Goal: Task Accomplishment & Management: Complete application form

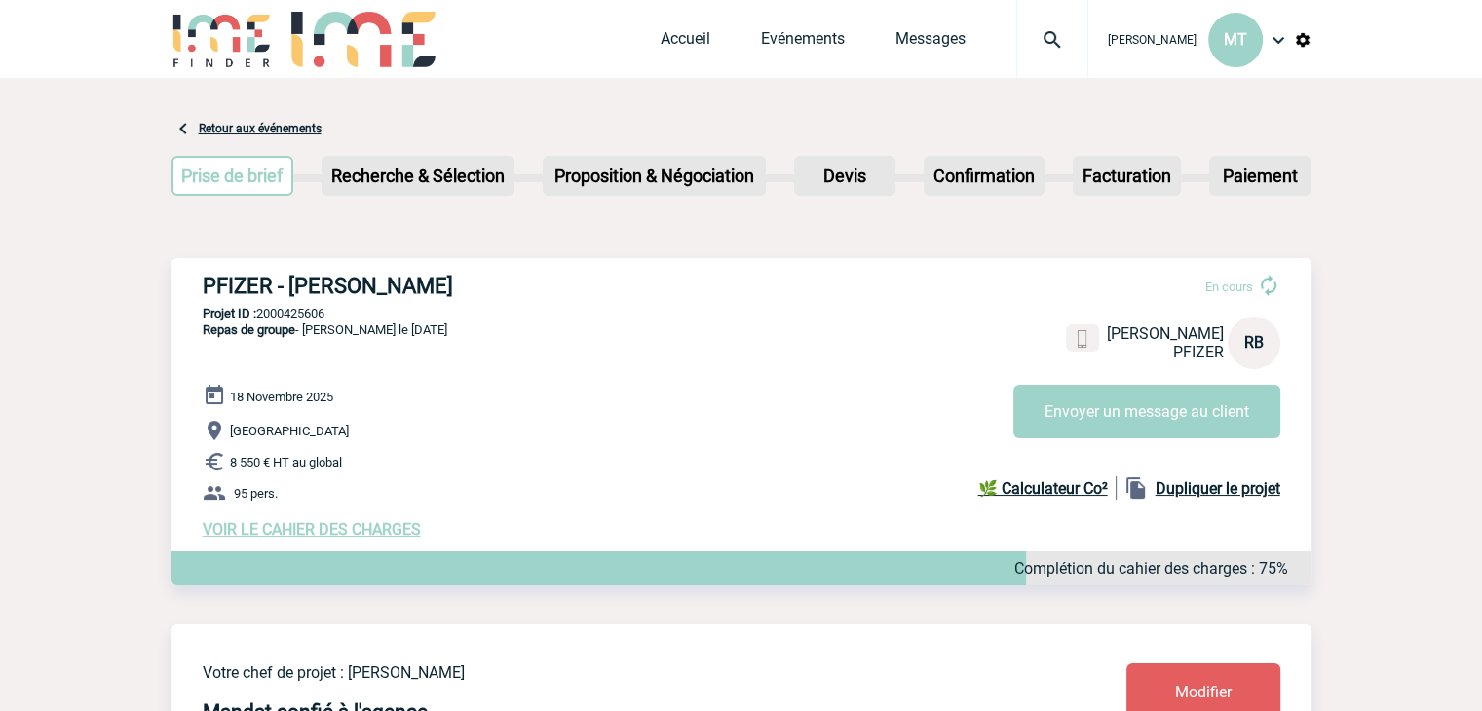
drag, startPoint x: 143, startPoint y: 223, endPoint x: 128, endPoint y: 231, distance: 17.4
click at [700, 37] on link "Accueil" at bounding box center [686, 42] width 50 height 27
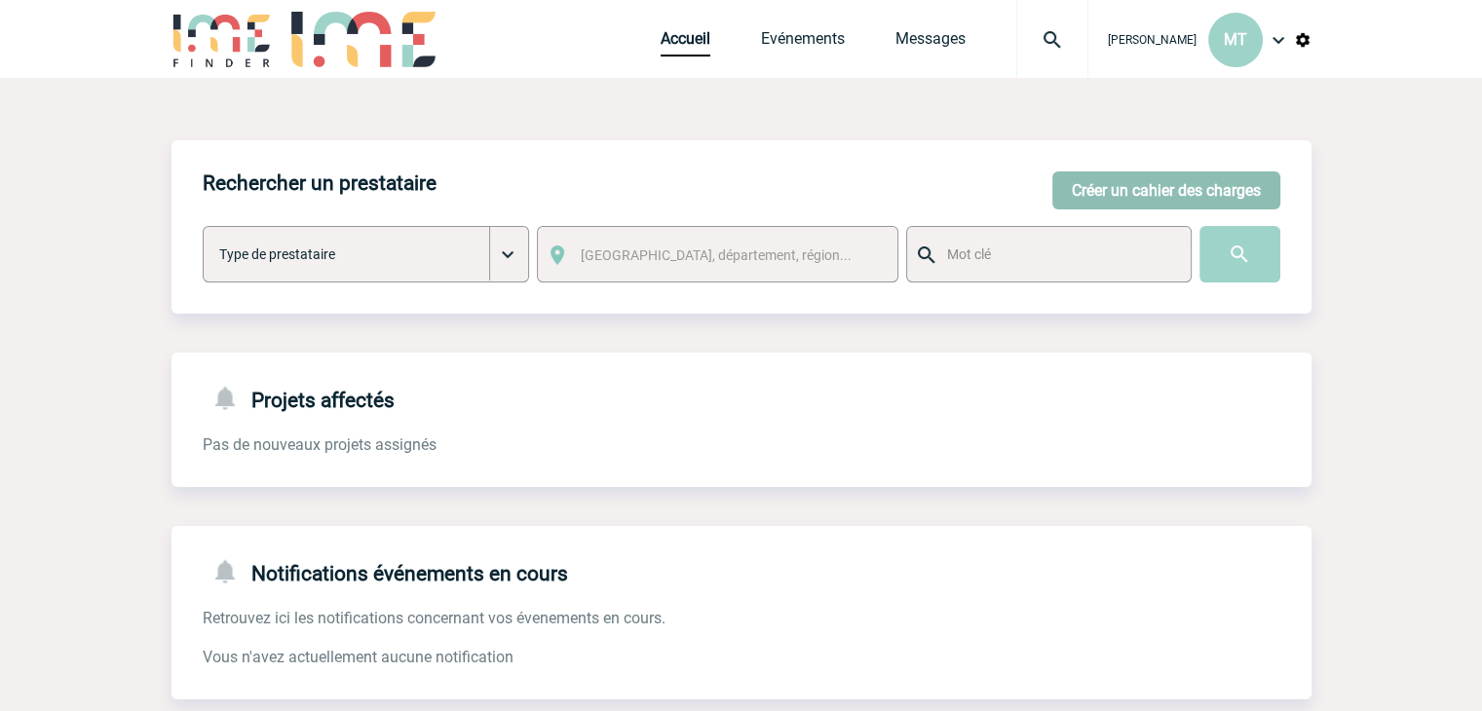
click at [1202, 193] on button "Créer un cahier des charges" at bounding box center [1166, 190] width 228 height 38
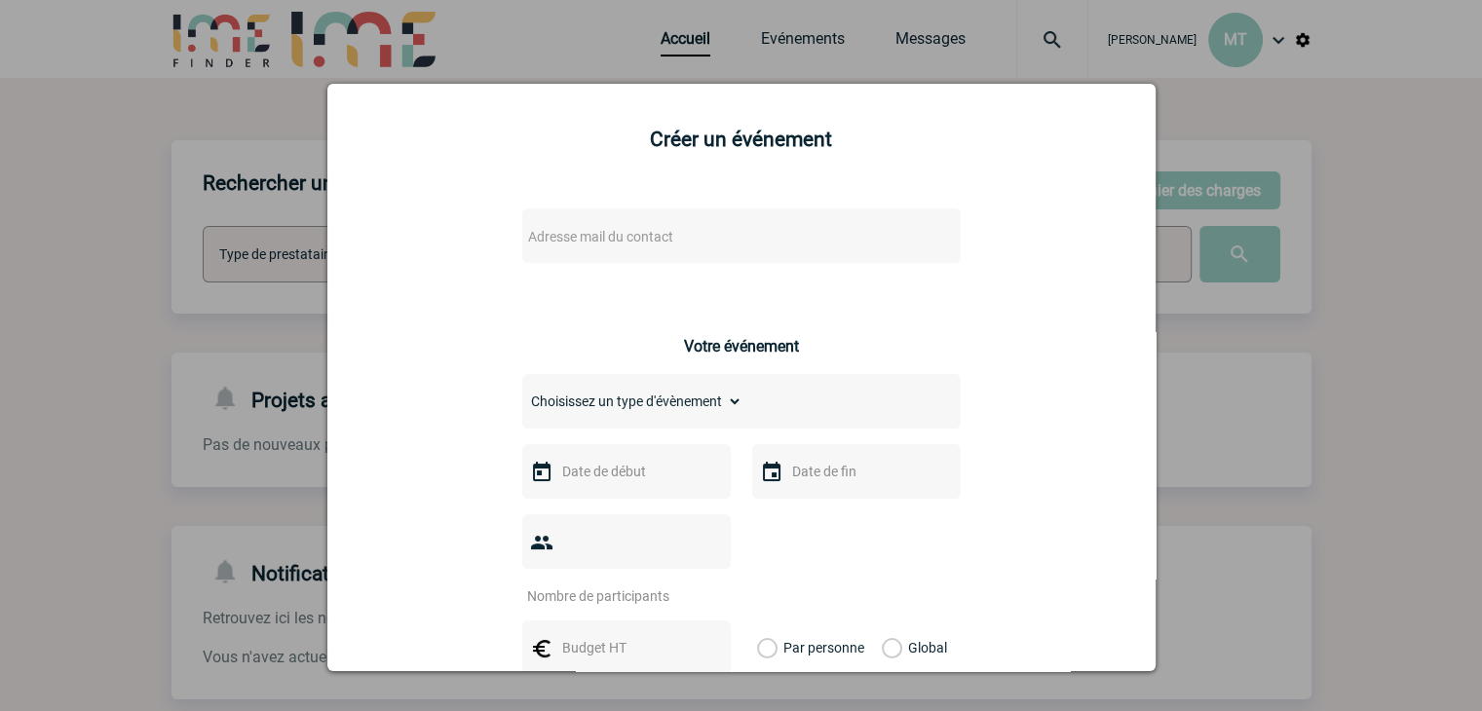
click at [621, 239] on span "Adresse mail du contact" at bounding box center [600, 237] width 145 height 16
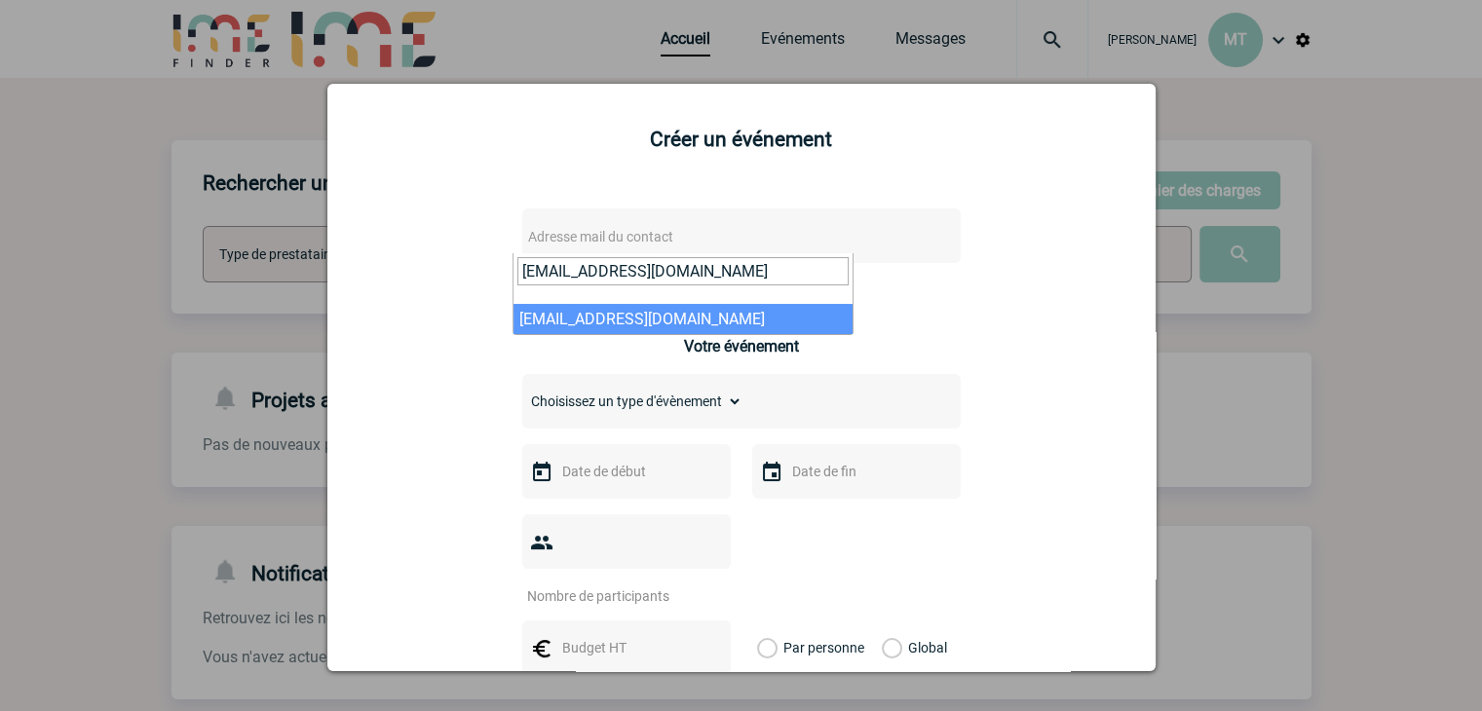
type input "raphaelle.brocquet2@pfizer.com"
select select "112497"
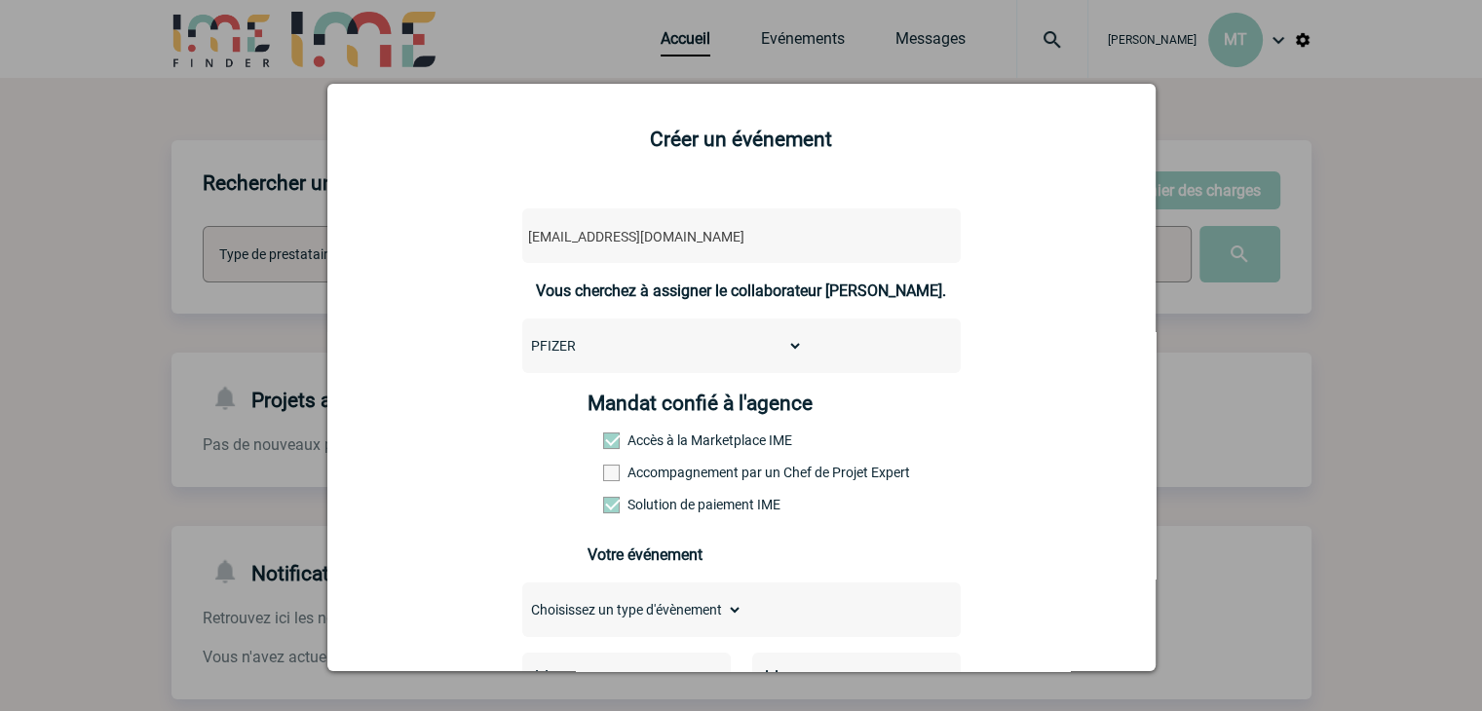
click at [605, 478] on span at bounding box center [611, 473] width 17 height 17
click at [0, 0] on input "Accompagnement par un Chef de Projet Expert" at bounding box center [0, 0] width 0 height 0
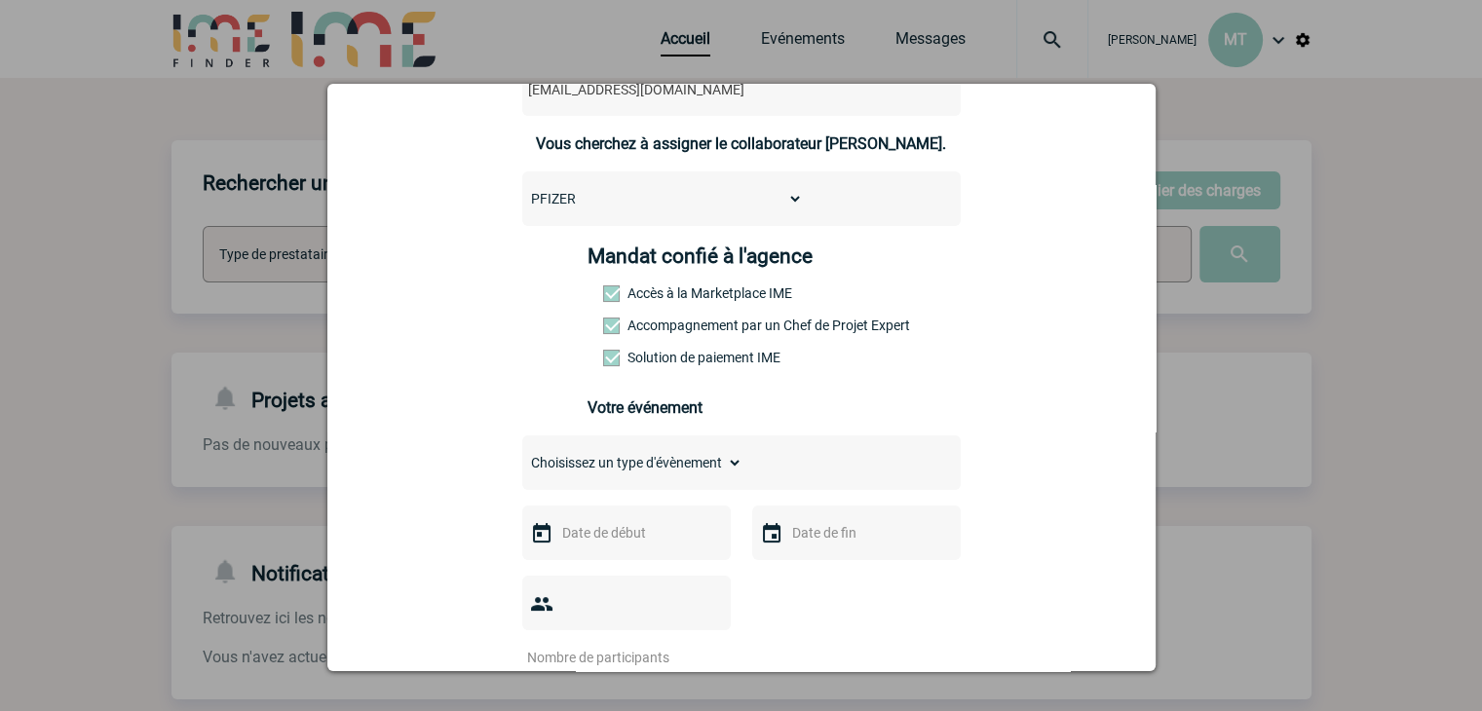
scroll to position [292, 0]
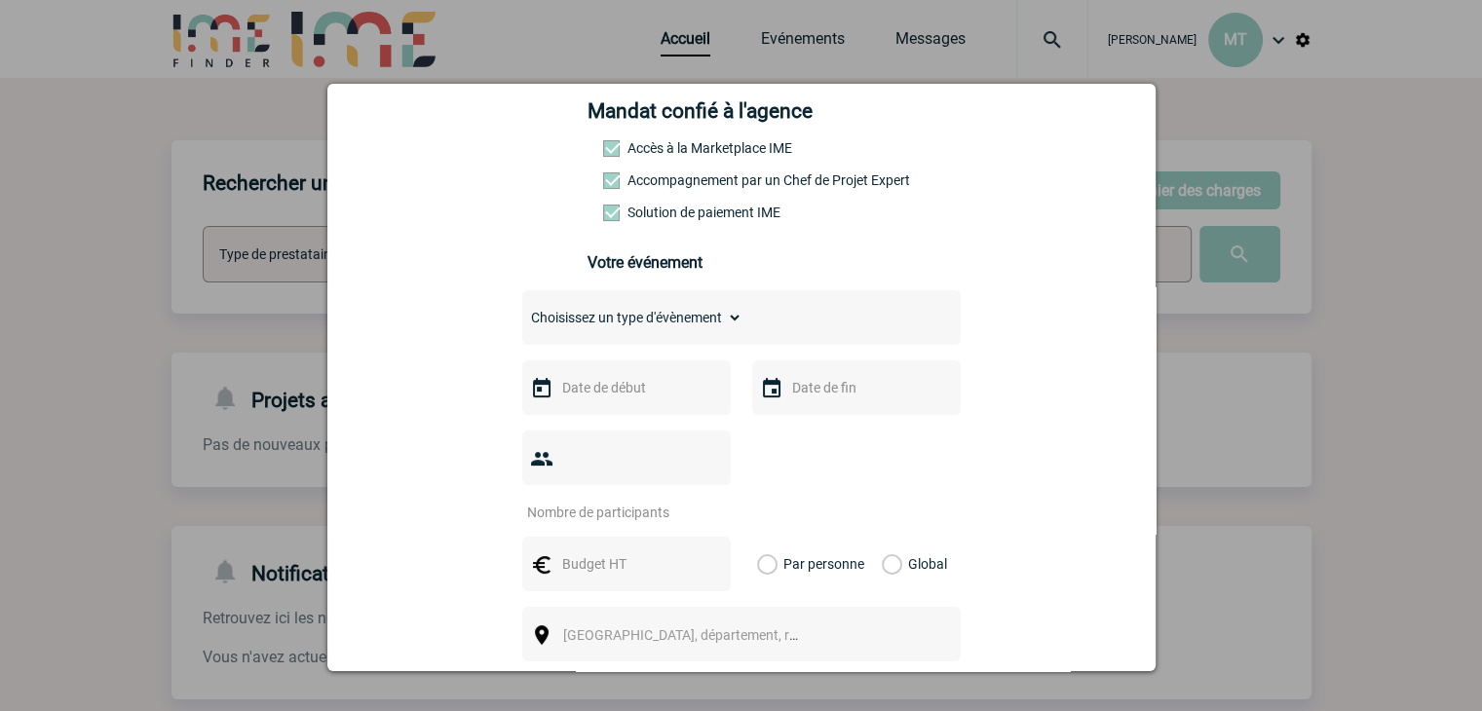
click at [662, 331] on select "Choisissez un type d'évènement Séminaire avec nuitée Séminaire sans nuitée Repa…" at bounding box center [632, 317] width 220 height 27
select select "3"
click at [522, 310] on select "Choisissez un type d'évènement Séminaire avec nuitée Séminaire sans nuitée Repa…" at bounding box center [632, 317] width 220 height 27
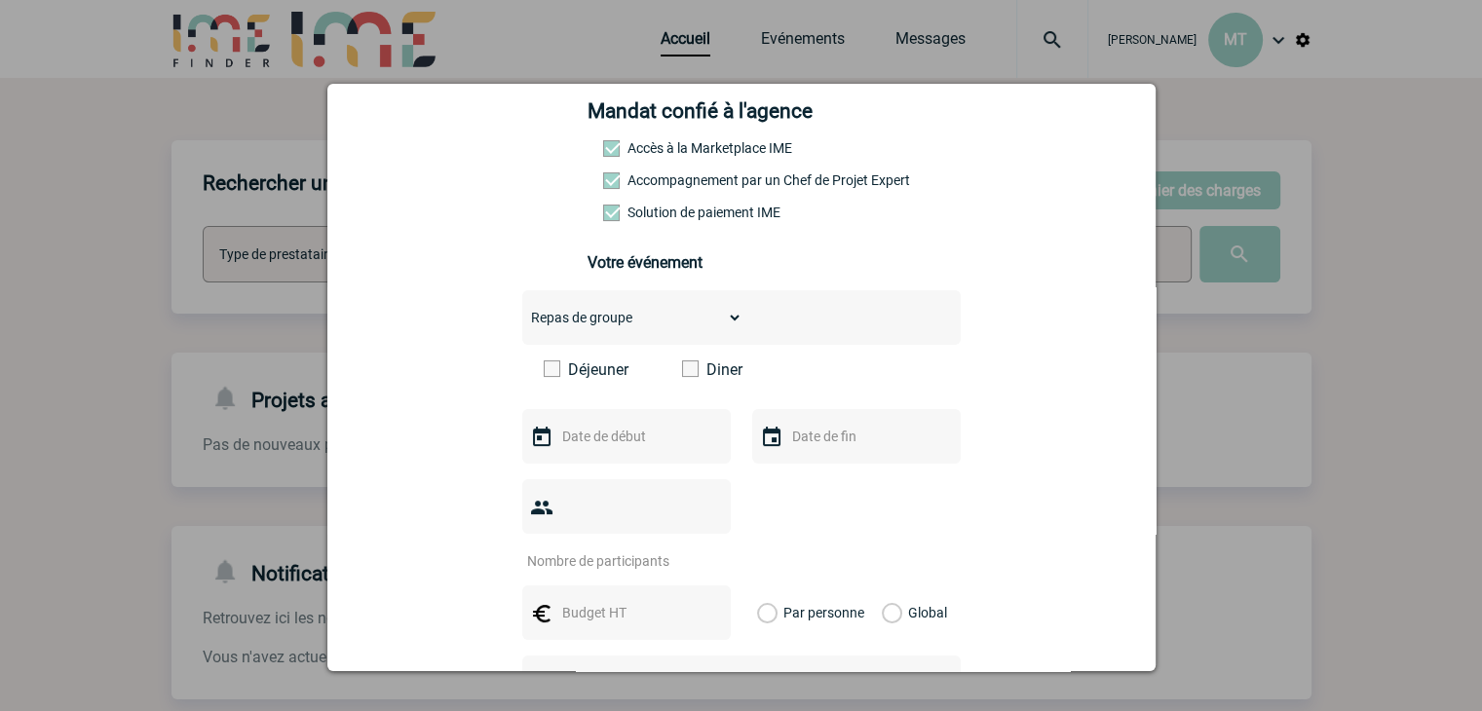
scroll to position [390, 0]
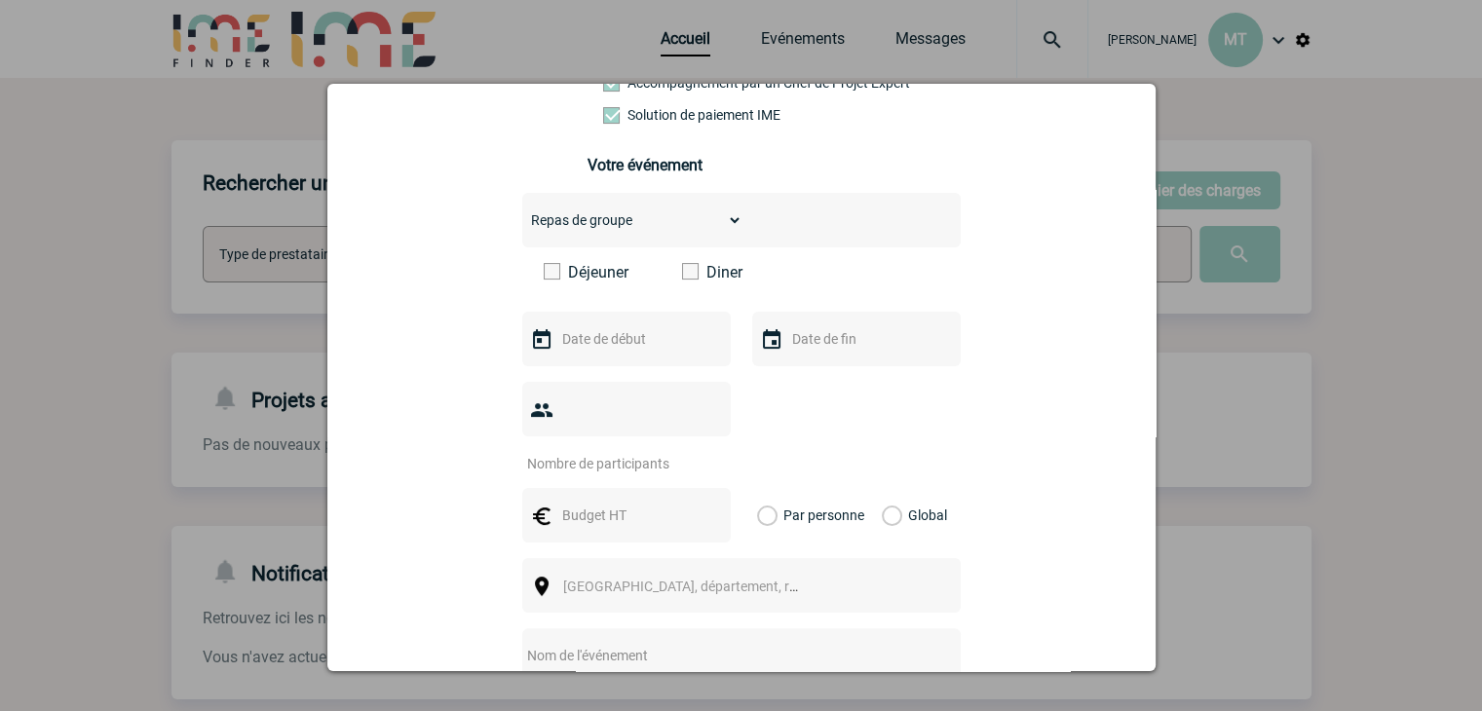
click at [551, 273] on span at bounding box center [552, 271] width 17 height 17
click at [0, 0] on input "Déjeuner" at bounding box center [0, 0] width 0 height 0
click at [624, 344] on input "text" at bounding box center [624, 338] width 134 height 25
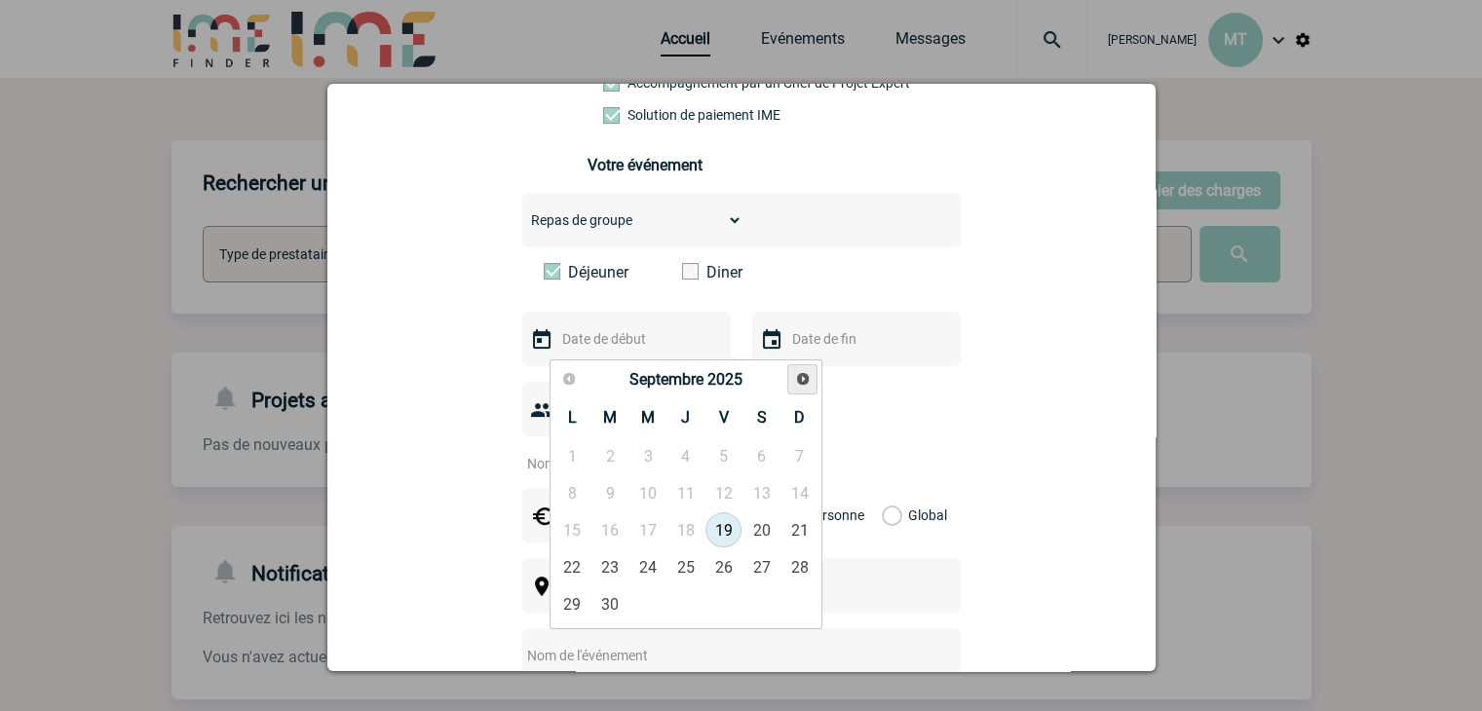
click at [791, 387] on link "Suivant" at bounding box center [802, 379] width 30 height 30
click at [574, 490] on link "5" at bounding box center [572, 492] width 36 height 35
type input "05-01-2026"
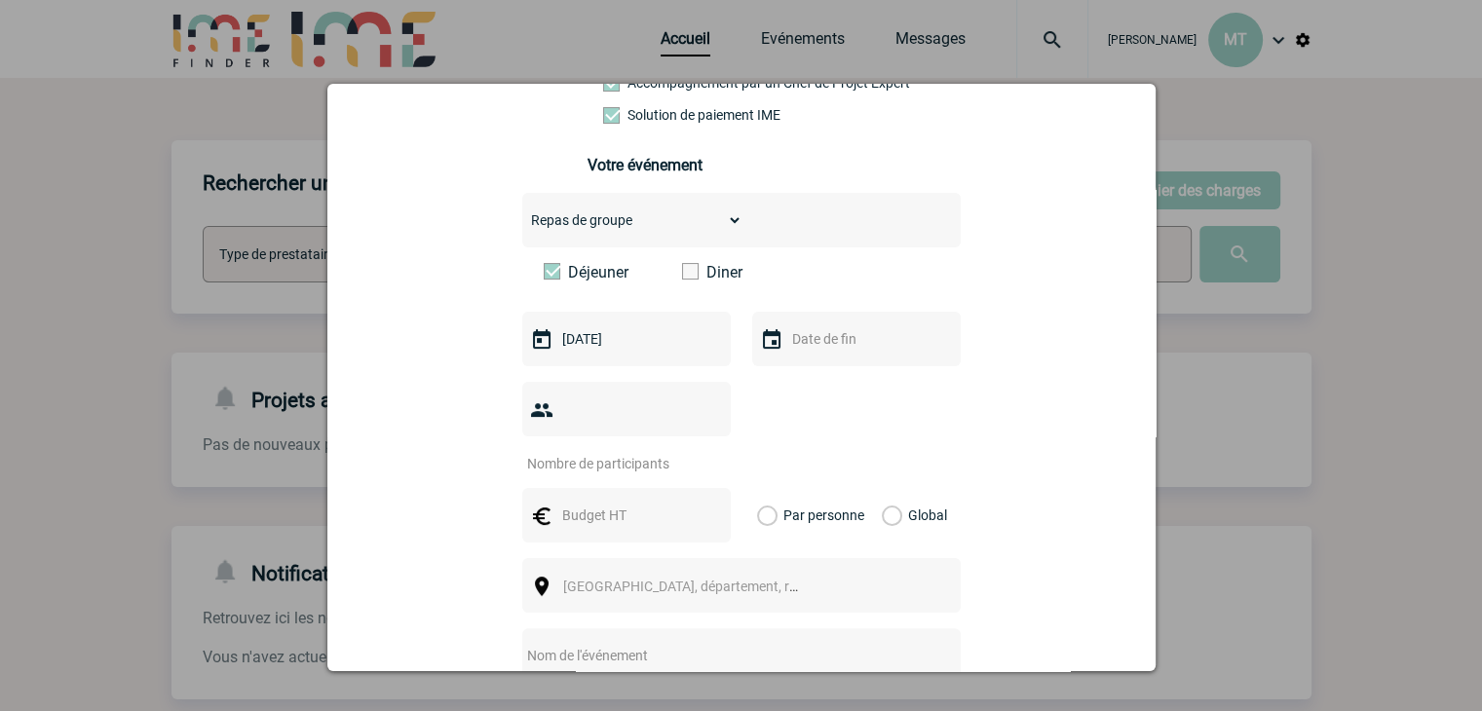
click at [825, 336] on input "text" at bounding box center [854, 338] width 134 height 25
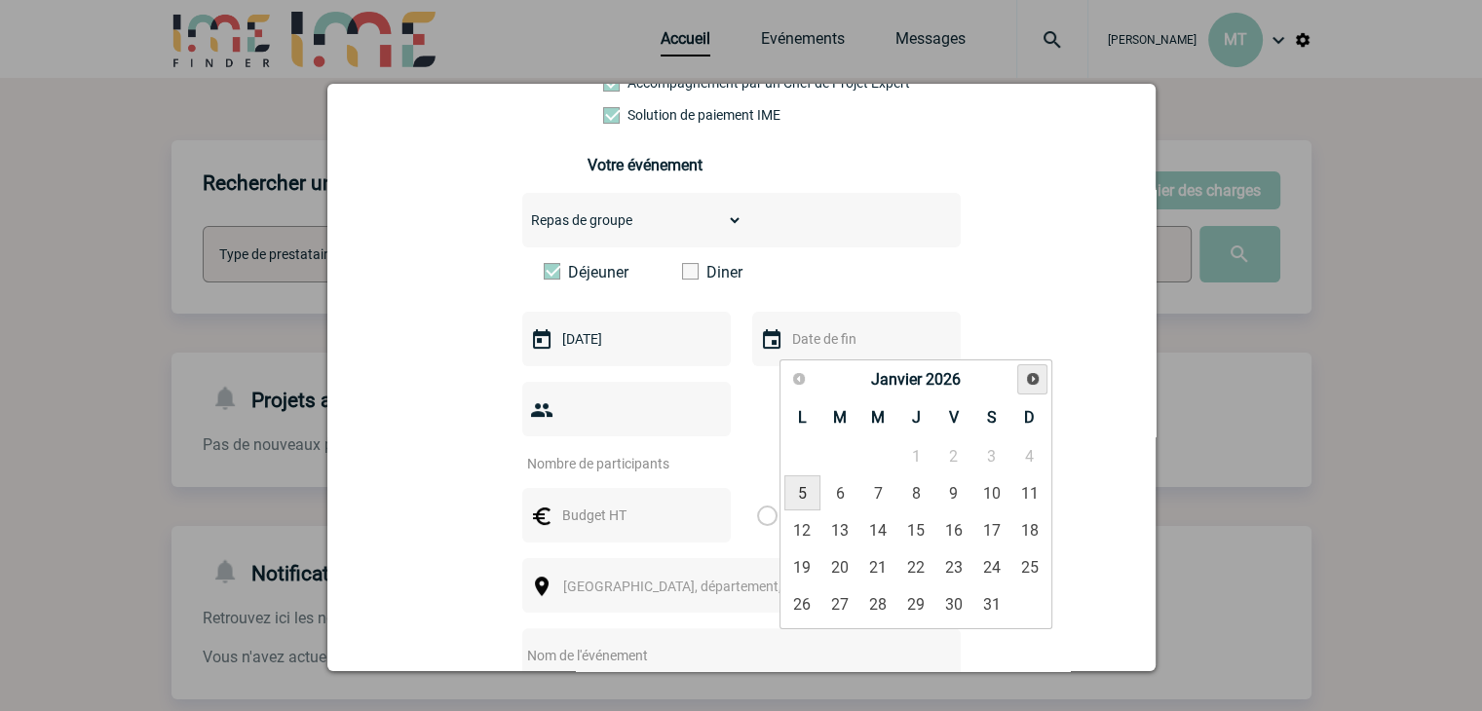
click at [1025, 376] on span "Suivant" at bounding box center [1033, 379] width 16 height 16
click at [803, 371] on span "Précédent" at bounding box center [799, 379] width 16 height 16
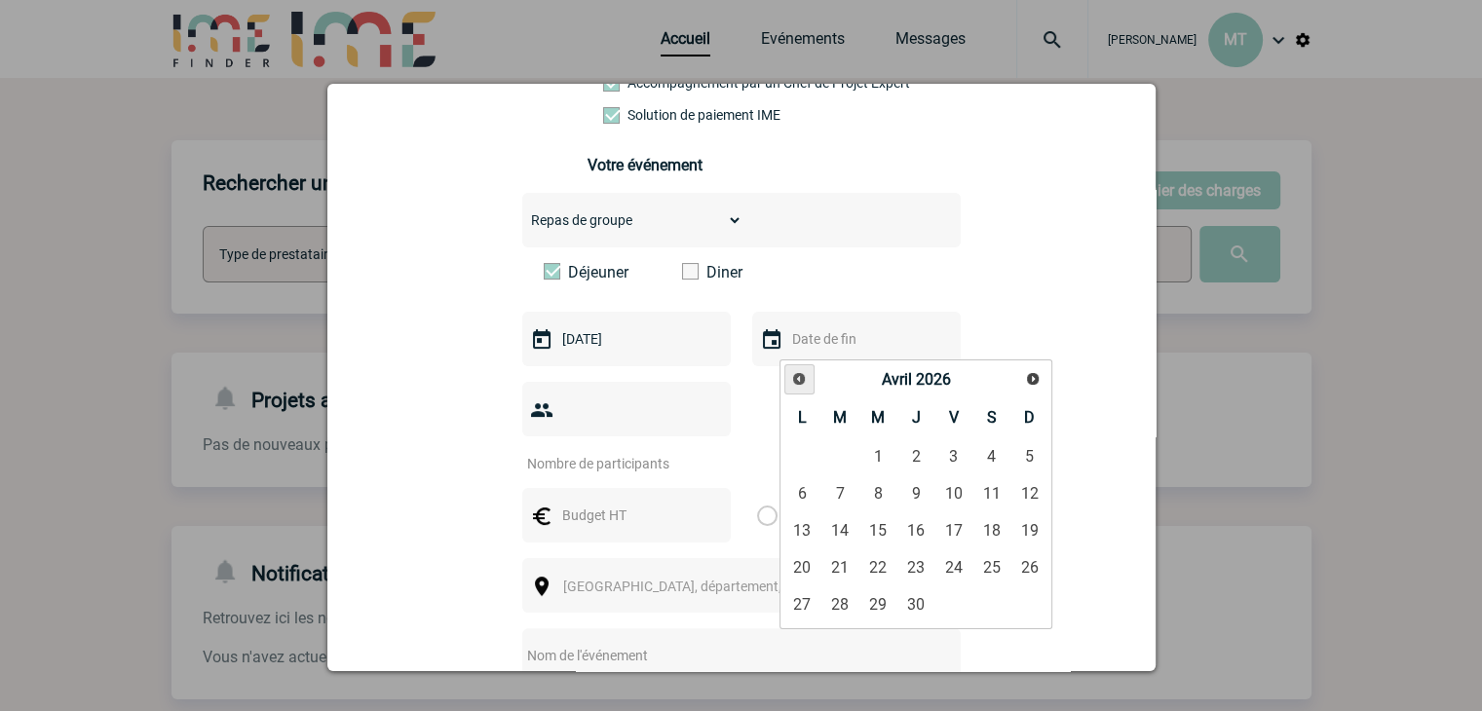
click at [803, 371] on span "Précédent" at bounding box center [799, 379] width 16 height 16
click at [802, 490] on link "5" at bounding box center [802, 492] width 36 height 35
type input "05-01-2026"
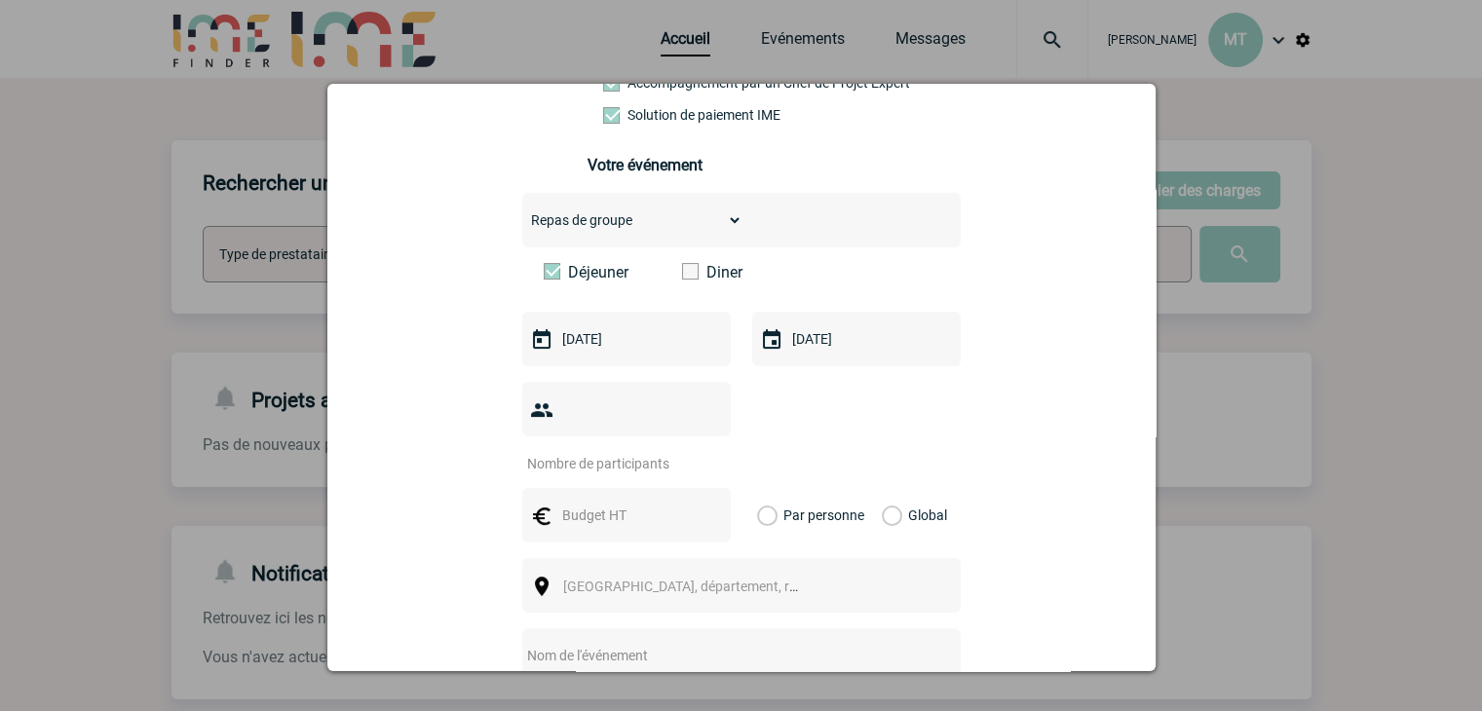
click at [565, 451] on input "number" at bounding box center [613, 463] width 183 height 25
type input "6"
click at [617, 503] on input "text" at bounding box center [624, 515] width 134 height 25
type input "90"
click at [757, 488] on label "Par personne" at bounding box center [767, 515] width 21 height 55
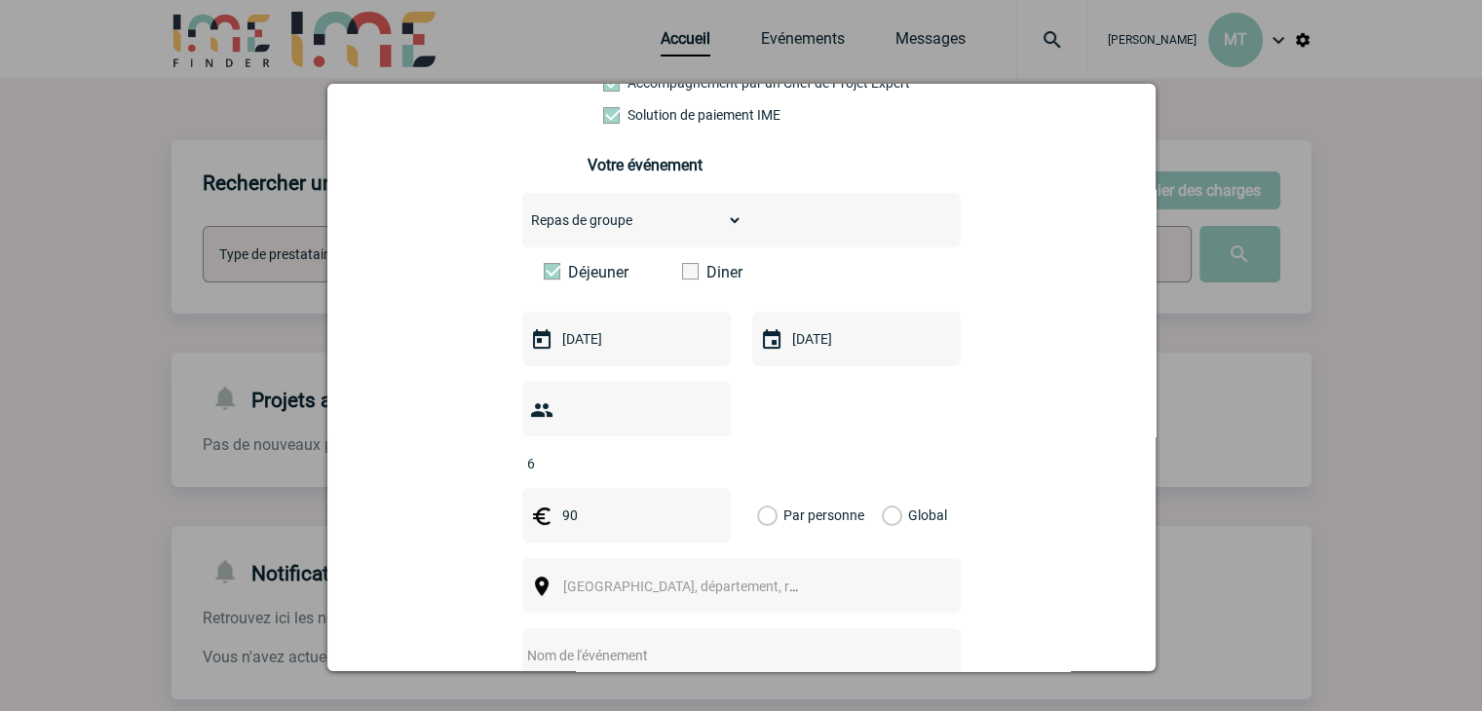
click at [0, 0] on input "Par personne" at bounding box center [0, 0] width 0 height 0
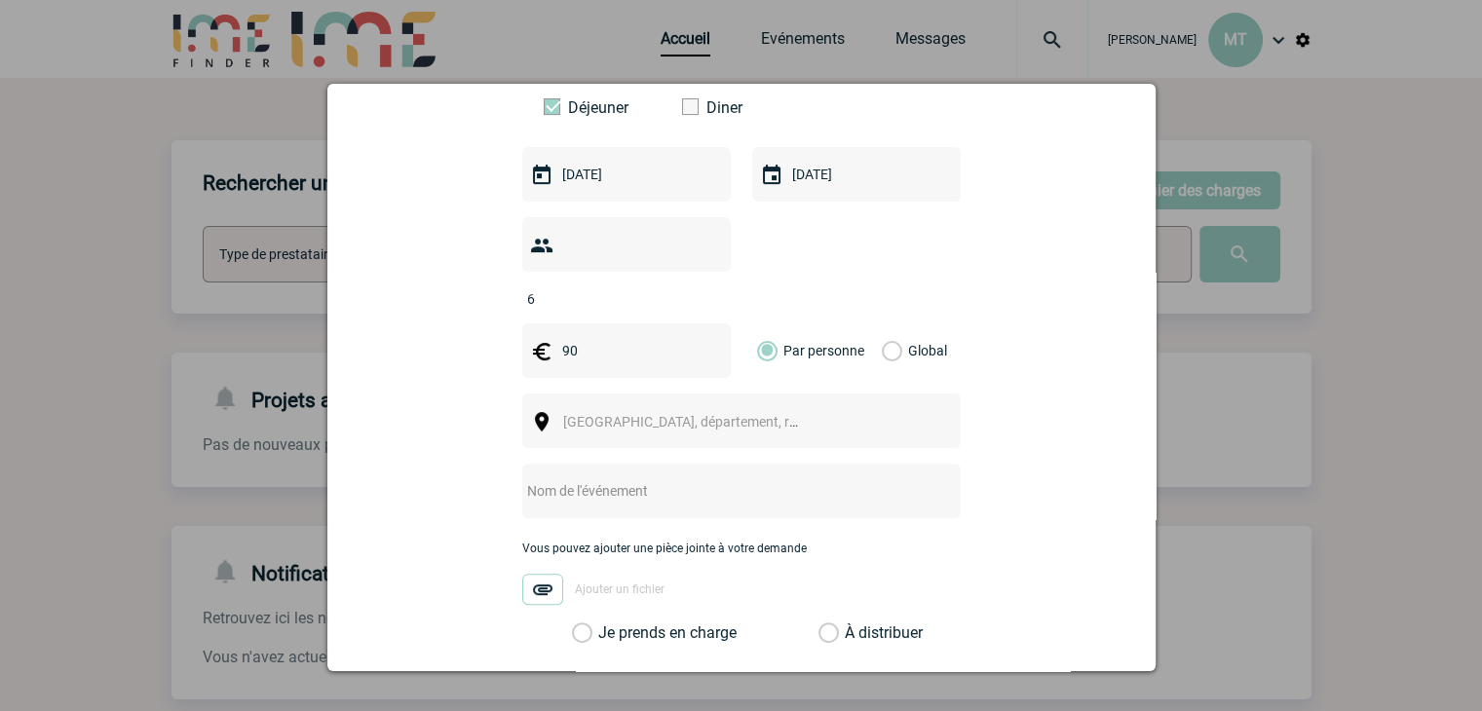
scroll to position [585, 0]
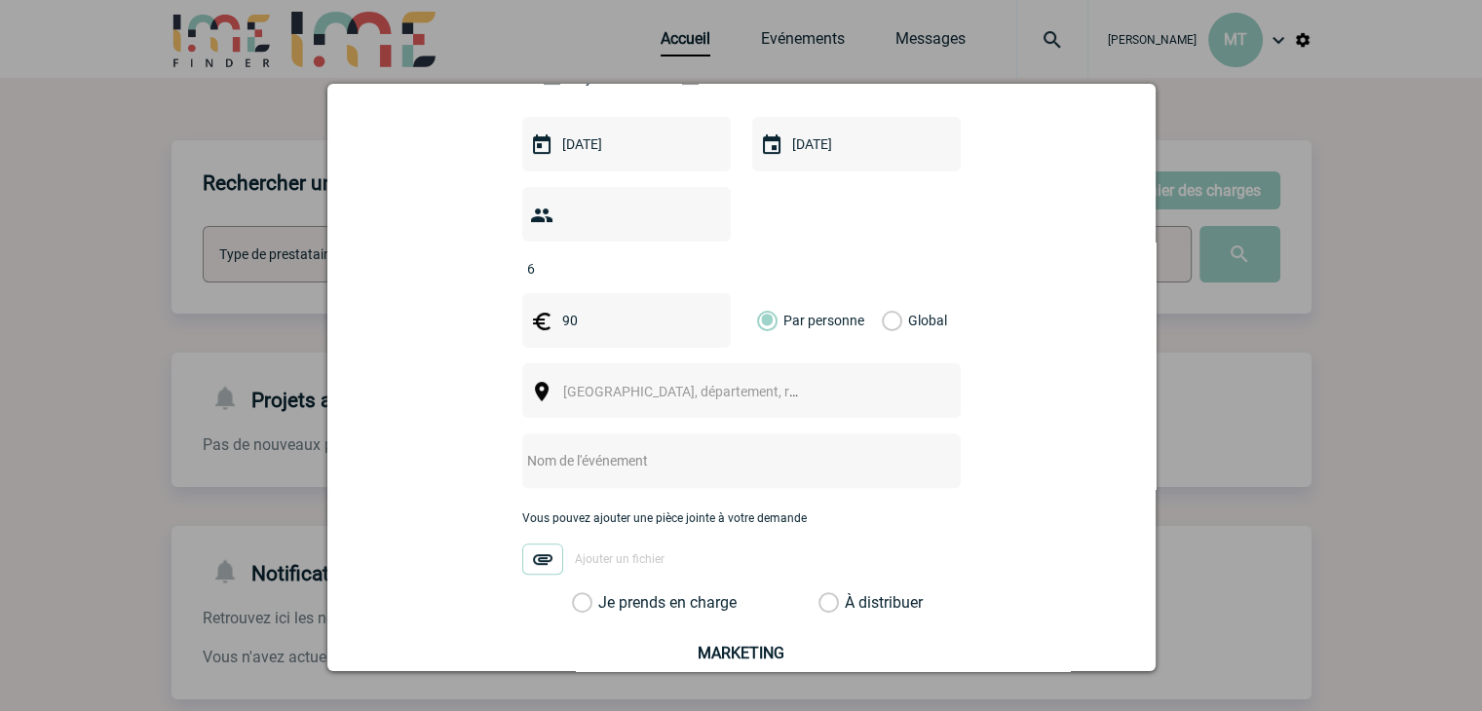
click at [675, 378] on span "Ville, département, région..." at bounding box center [689, 391] width 268 height 27
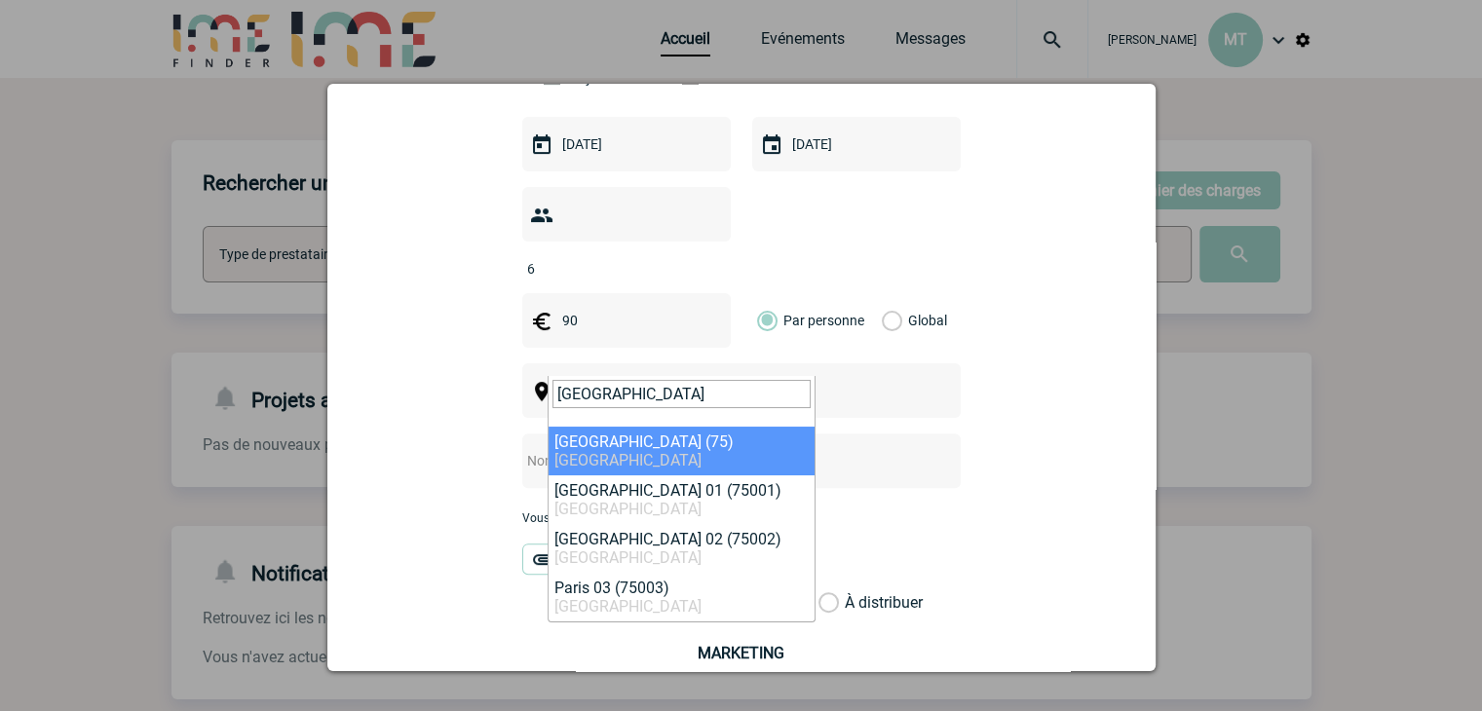
type input "paris"
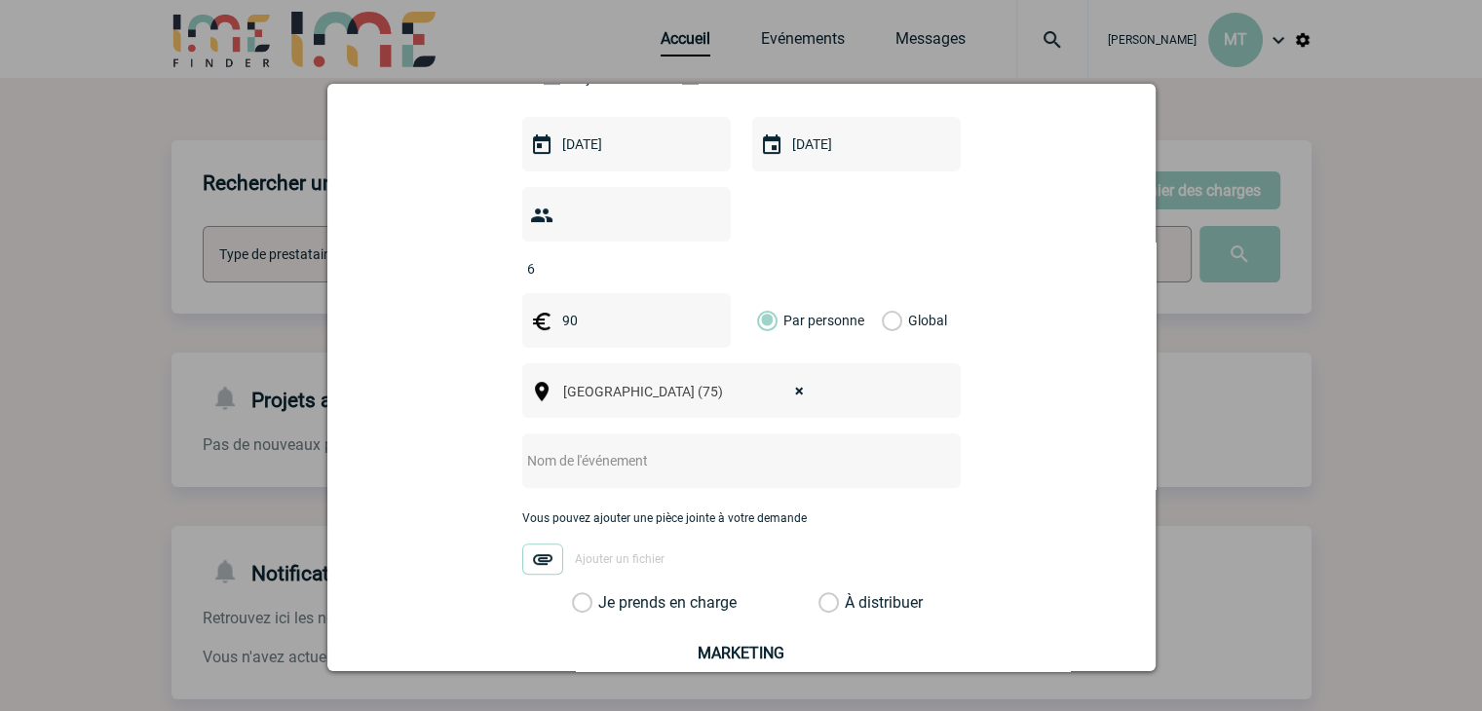
select select "3"
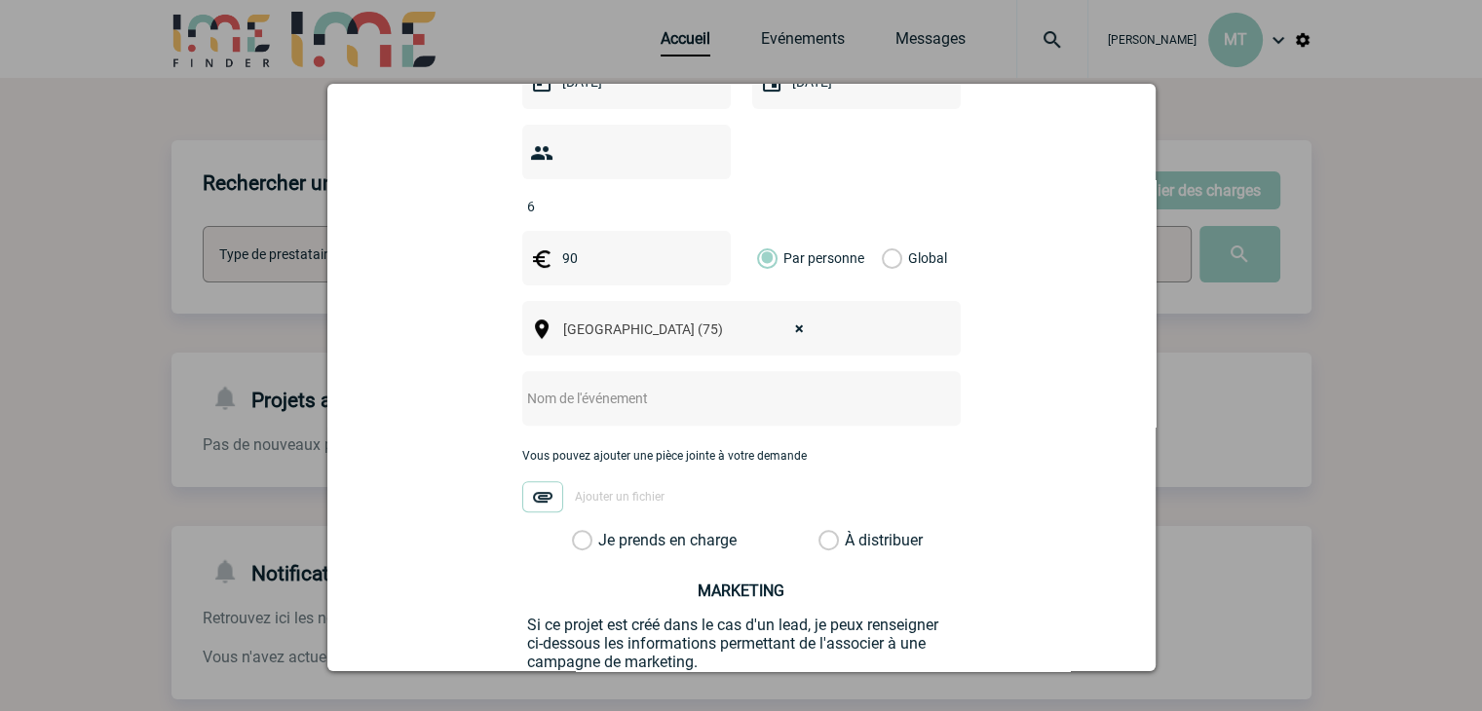
scroll to position [682, 0]
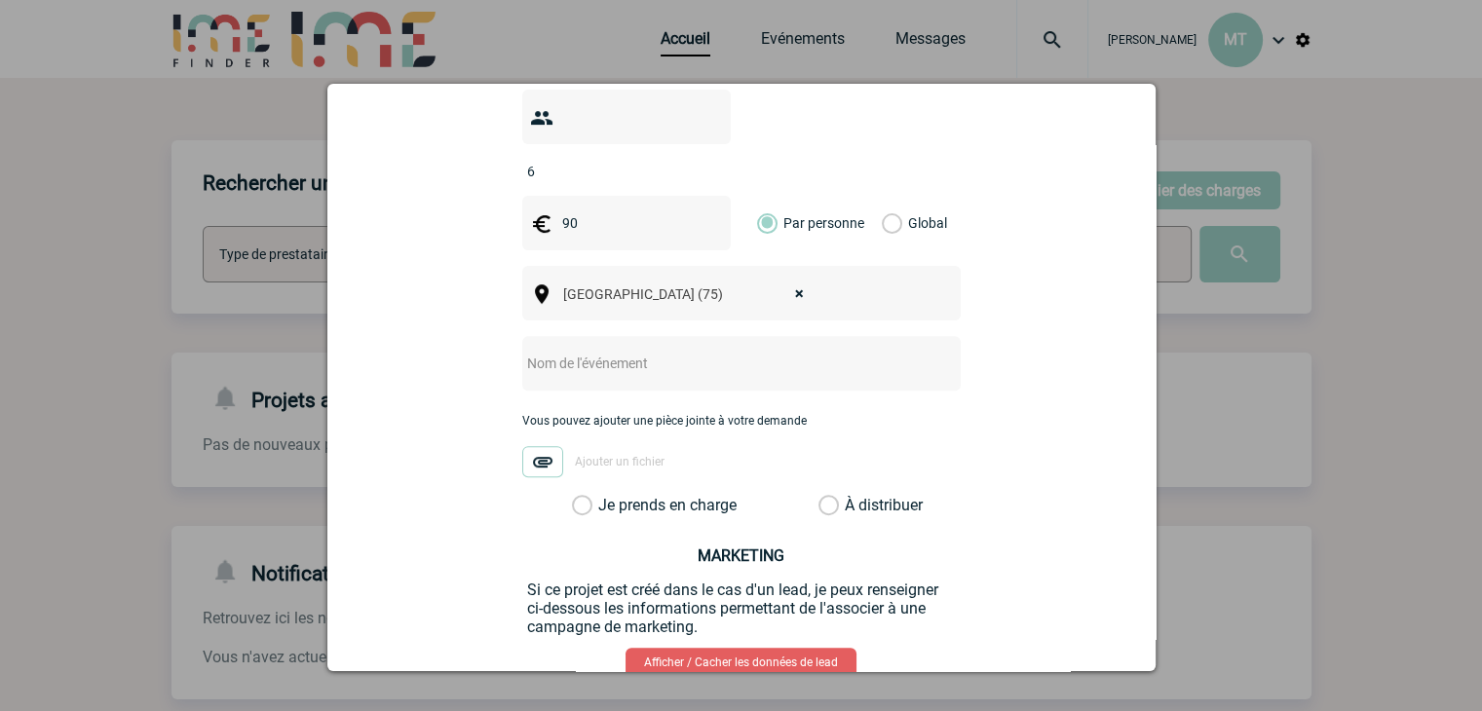
click at [626, 351] on input "text" at bounding box center [715, 363] width 387 height 25
type input "Déjeuner"
click at [572, 496] on label "Je prends en charge" at bounding box center [588, 505] width 33 height 19
click at [0, 0] on input "Je prends en charge" at bounding box center [0, 0] width 0 height 0
click at [763, 648] on link "Afficher / Cacher les données de lead" at bounding box center [741, 662] width 231 height 29
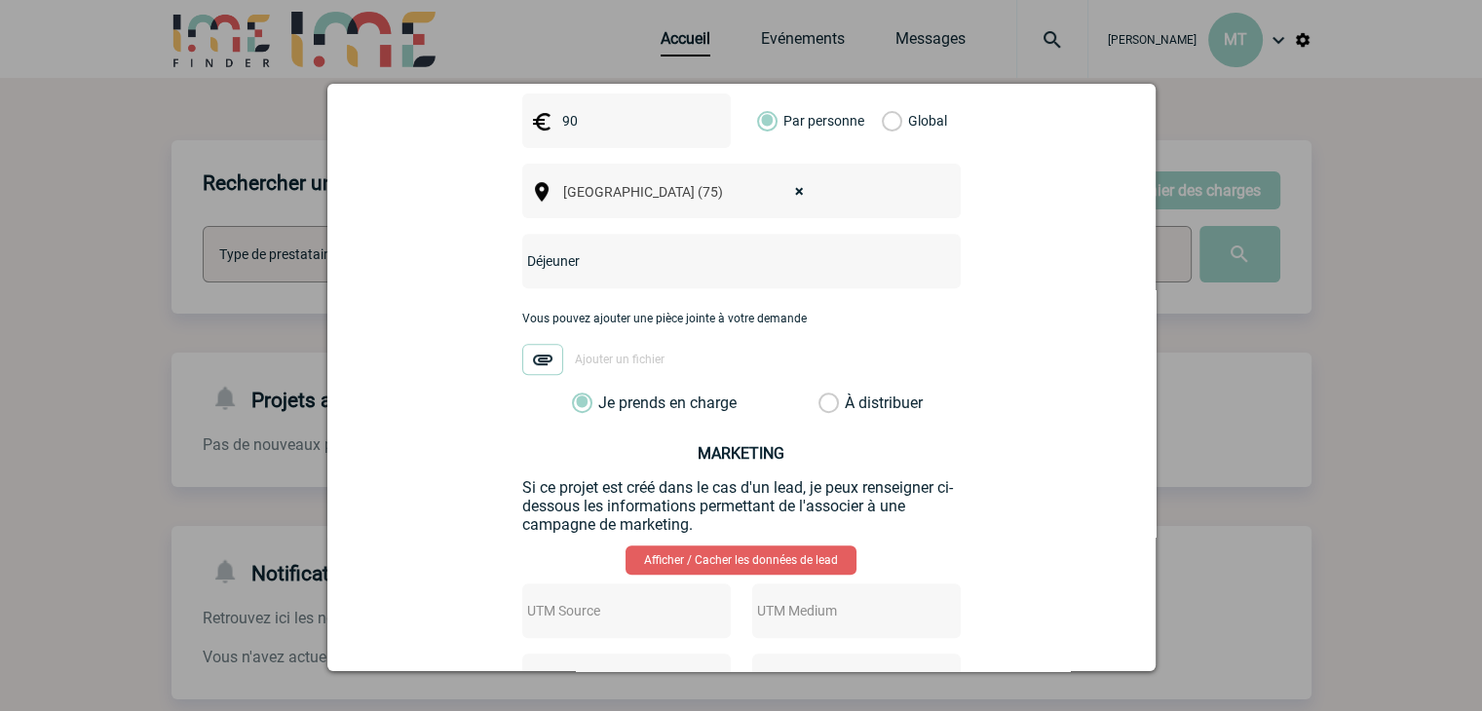
scroll to position [974, 0]
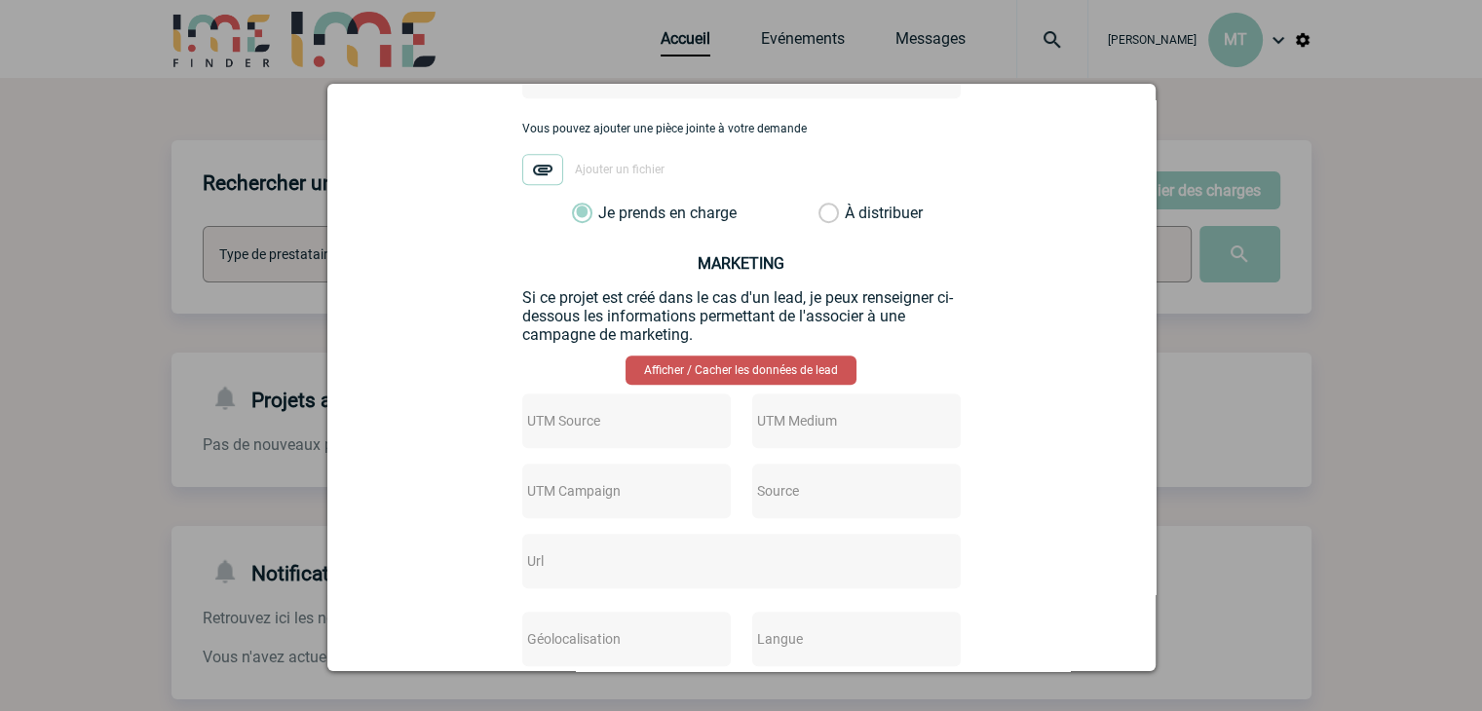
click at [785, 356] on link "Afficher / Cacher les données de lead" at bounding box center [741, 370] width 231 height 29
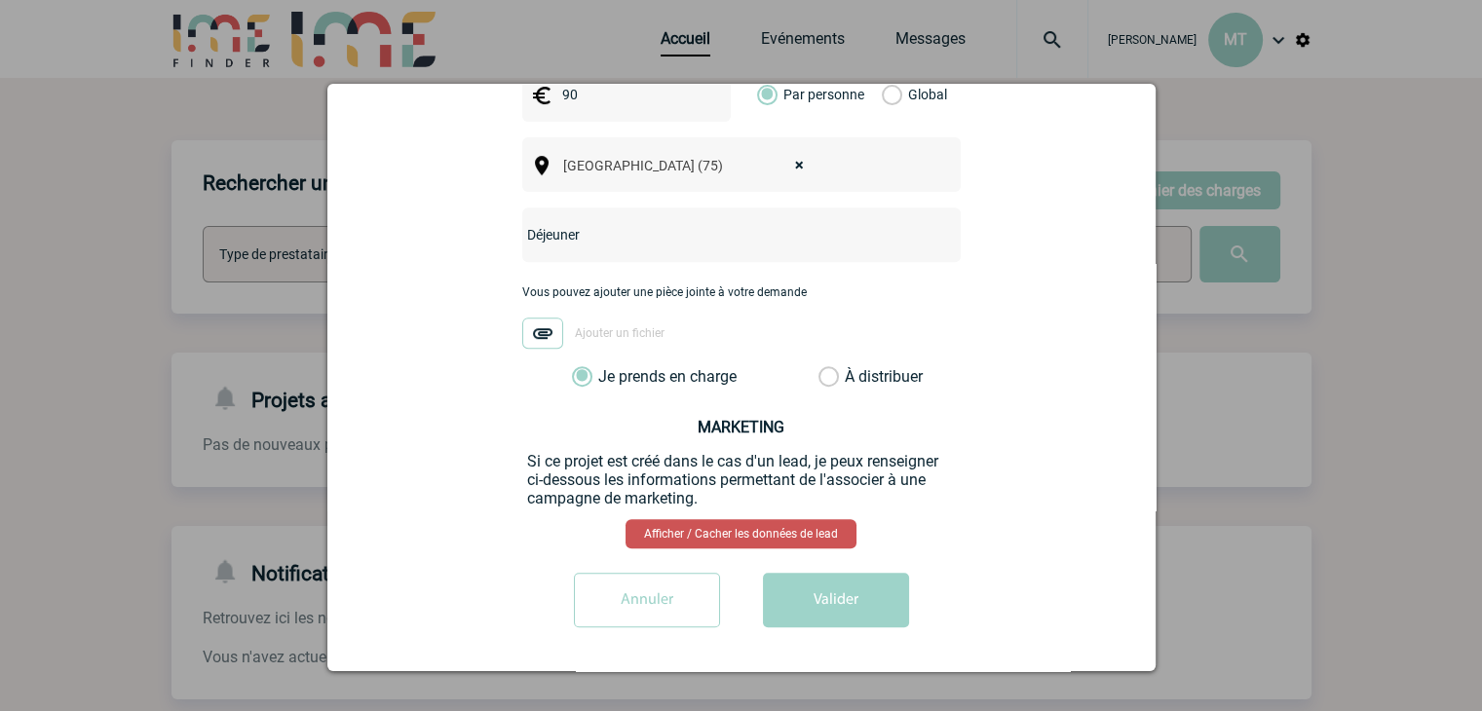
scroll to position [781, 0]
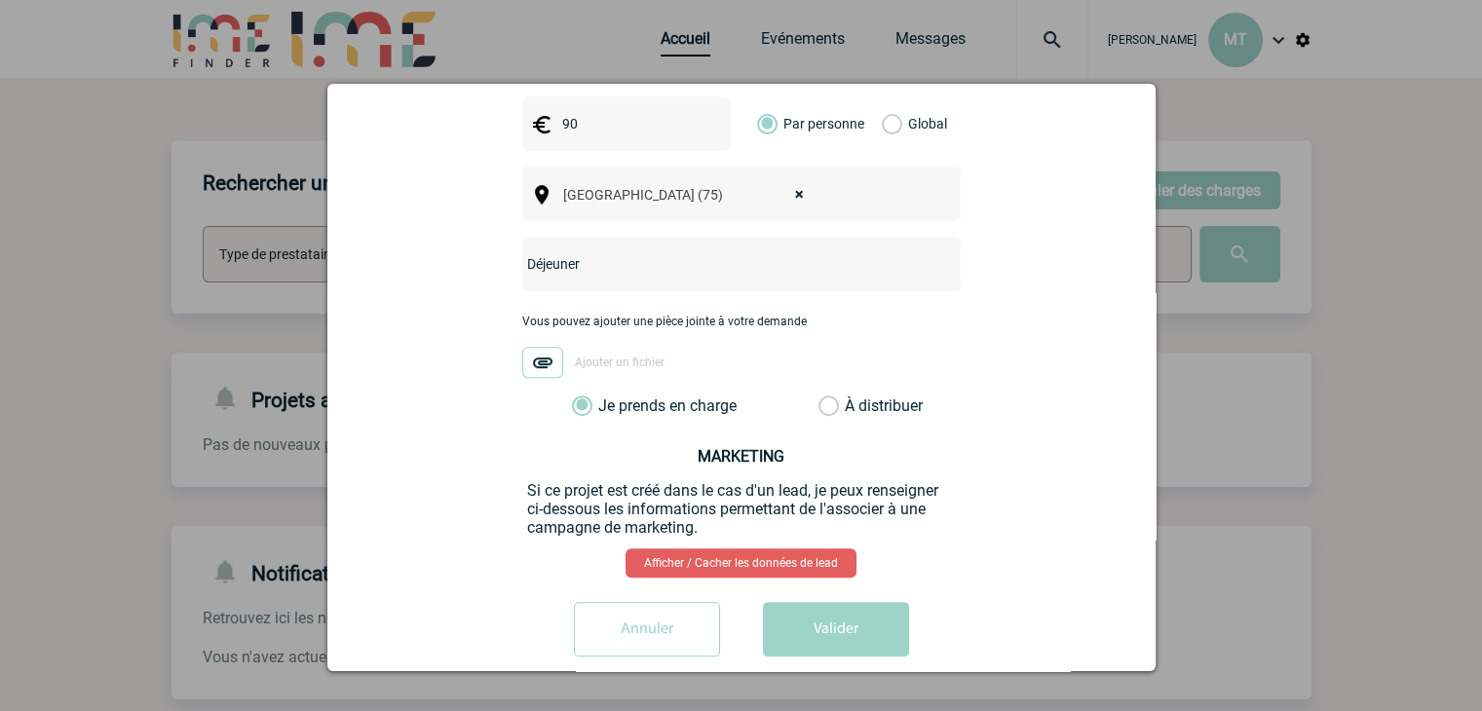
click at [841, 602] on button "Valider" at bounding box center [836, 629] width 146 height 55
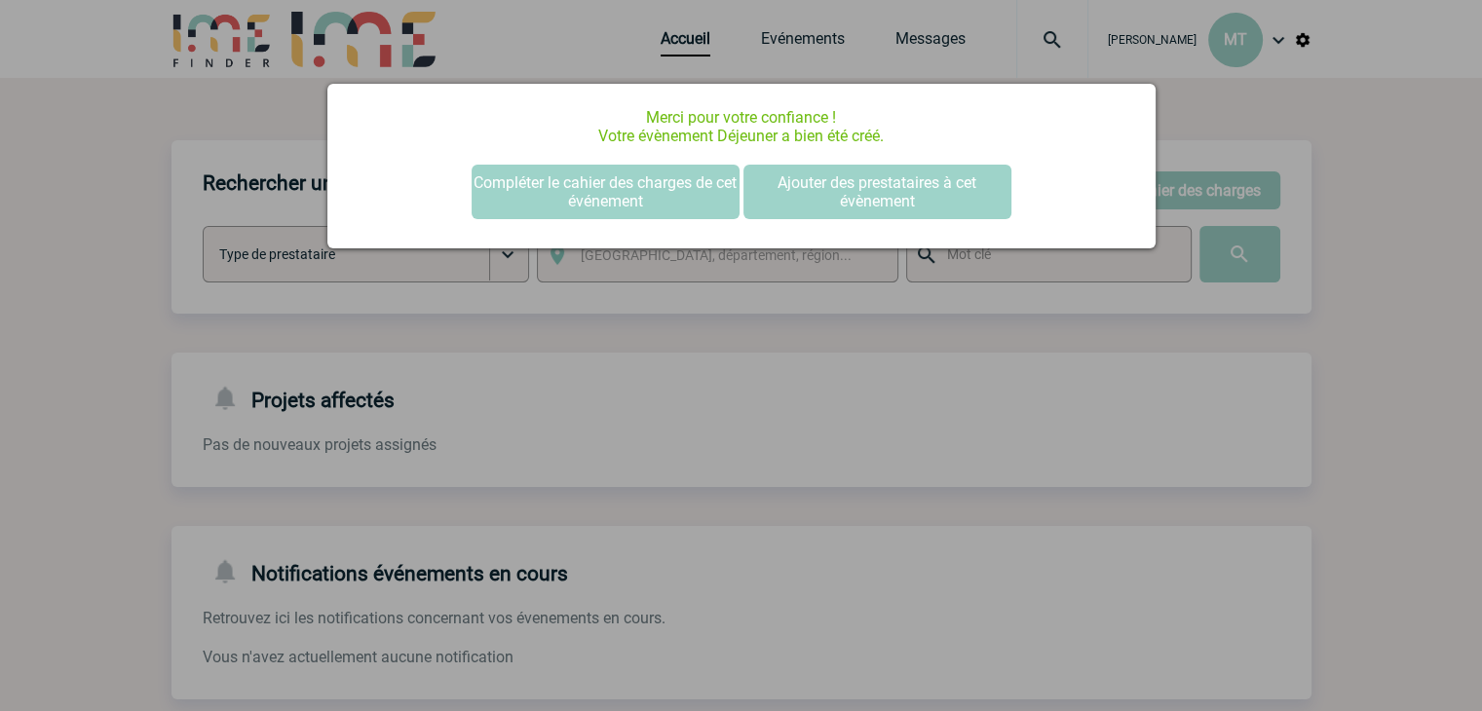
scroll to position [0, 0]
click at [592, 172] on button "Compléter le cahier des charges de cet événement" at bounding box center [606, 192] width 268 height 55
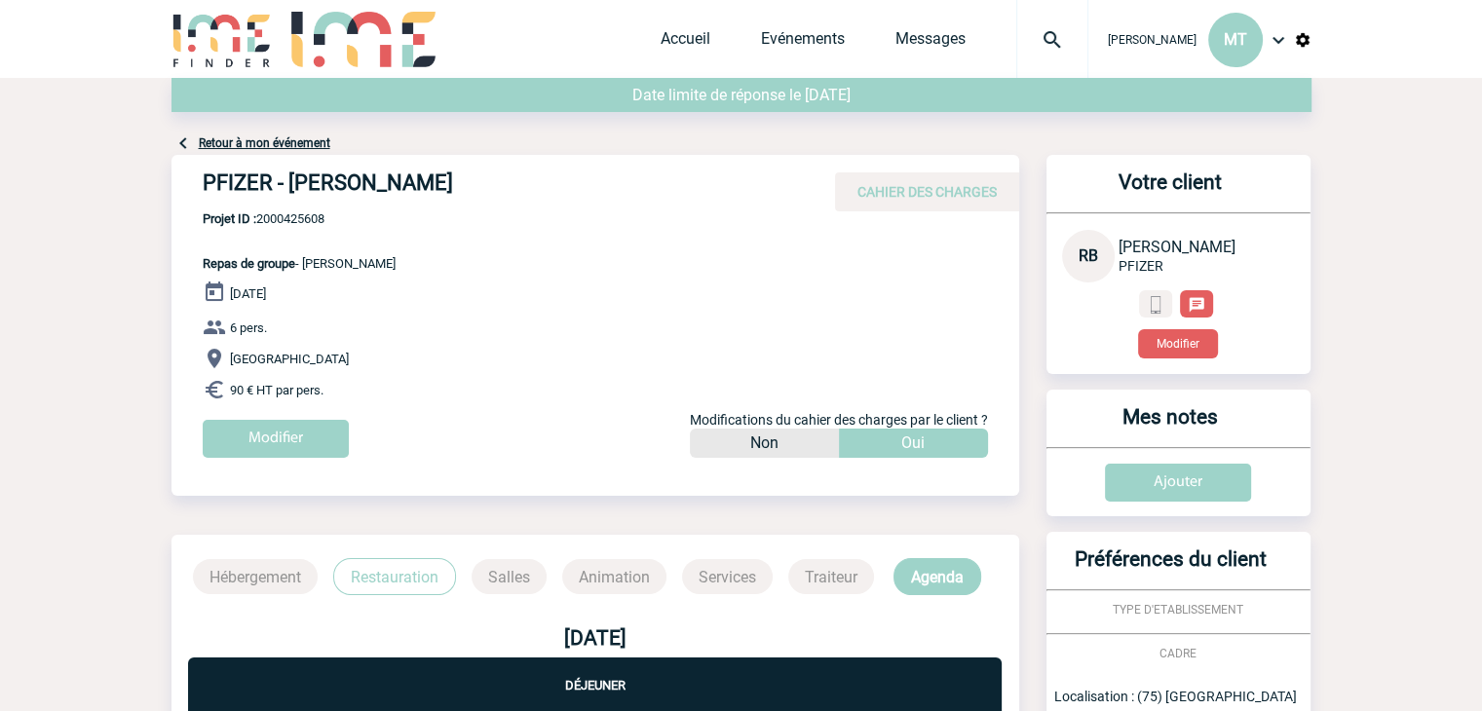
drag, startPoint x: 513, startPoint y: 176, endPoint x: 211, endPoint y: 176, distance: 302.1
click at [187, 191] on div "PFIZER - Raphaëlle BROCQUET CAHIER DES CHARGES" at bounding box center [595, 183] width 848 height 57
copy h4 "PFIZER - [PERSON_NAME]"
click at [542, 243] on div "PFIZER - Raphaëlle BROCQUET CAHIER DES CHARGES PFIZER - Raphaëlle BROCQUET - Re…" at bounding box center [595, 314] width 848 height 318
drag, startPoint x: 347, startPoint y: 227, endPoint x: 260, endPoint y: 214, distance: 87.6
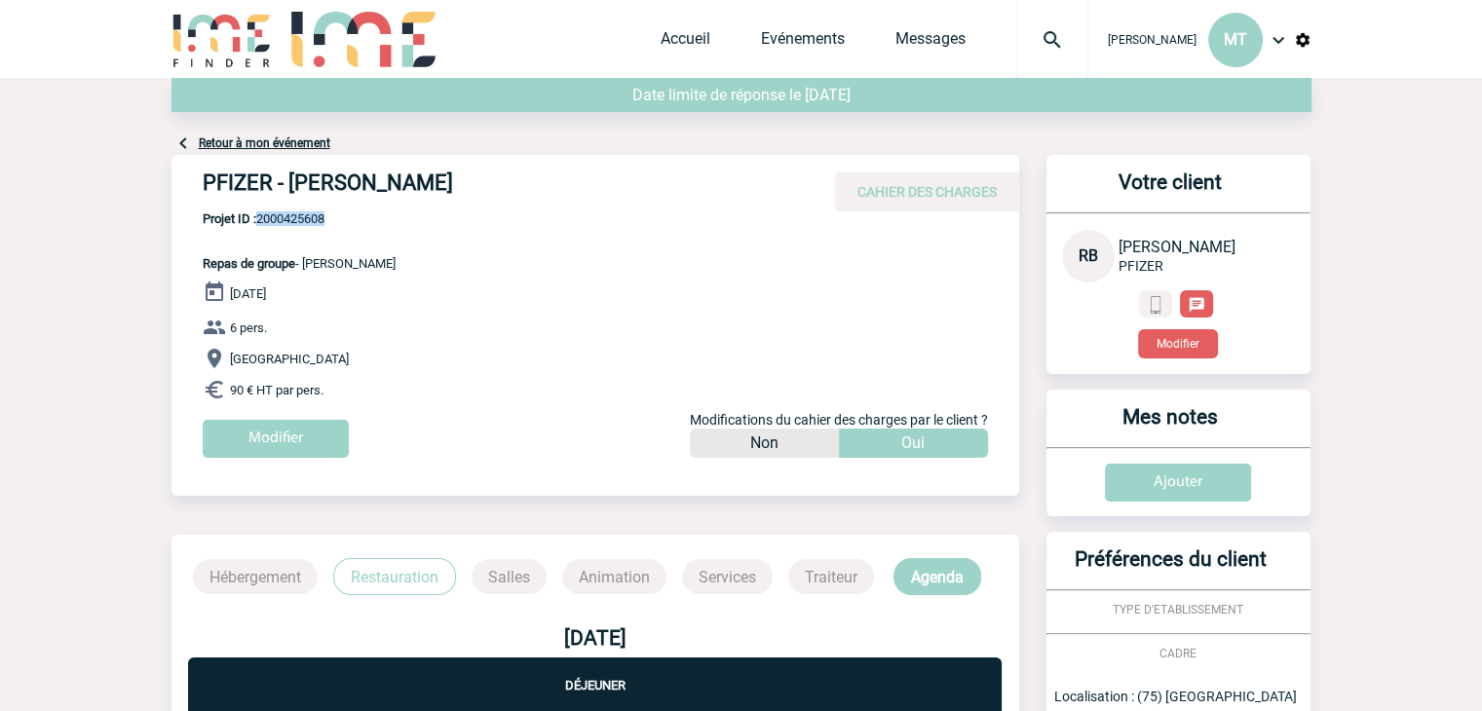
click at [260, 214] on p "Projet ID : 2000425608 Repas de groupe - Déjeuner" at bounding box center [283, 240] width 224 height 59
copy span "2000425608"
click at [602, 299] on div "05 Janvier 2026 6 pers. Paris 90 € HT par pers. Modifier Modifications du cahie…" at bounding box center [611, 377] width 817 height 192
